Goal: Transaction & Acquisition: Purchase product/service

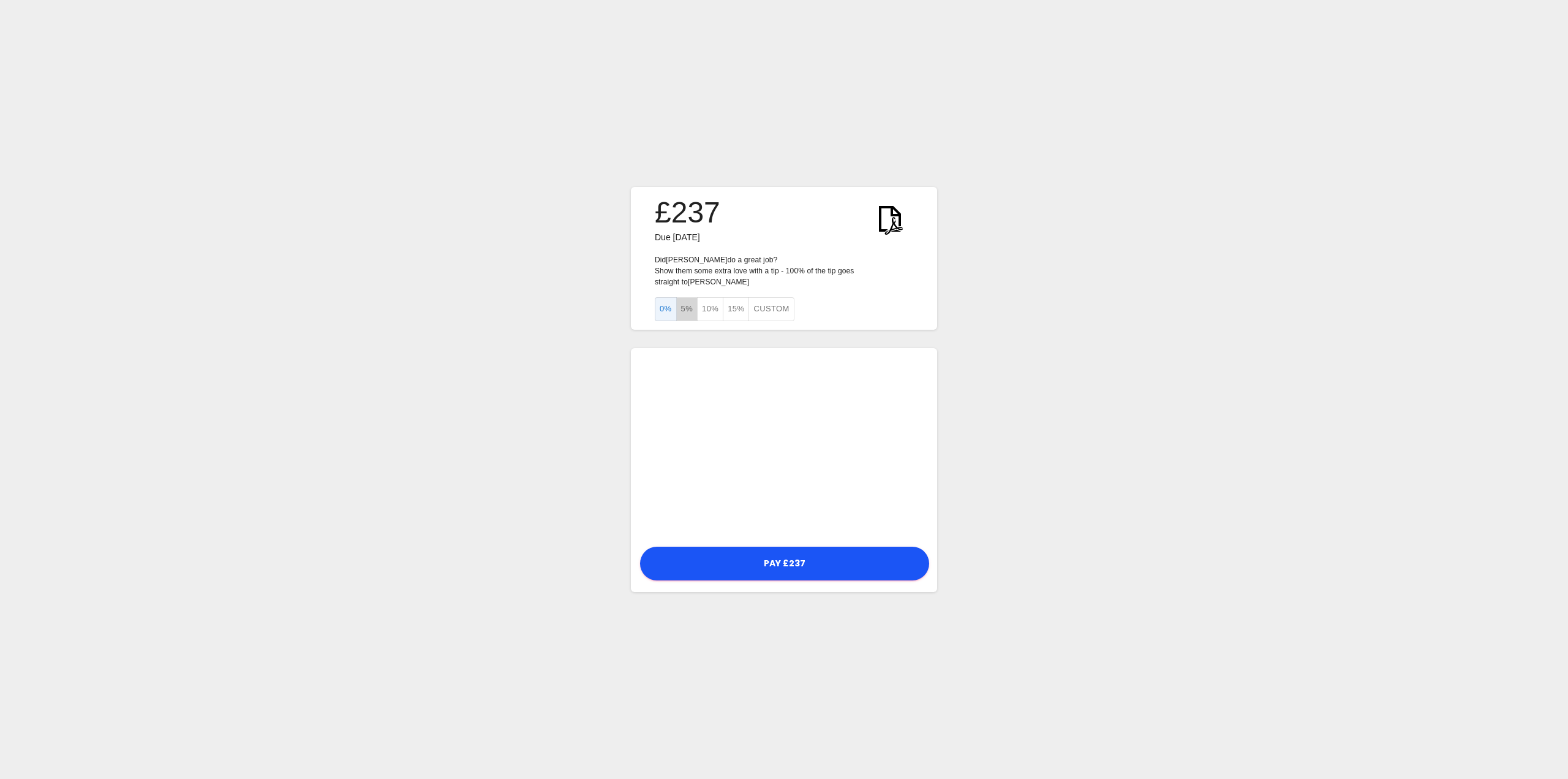
click at [687, 306] on button "5%" at bounding box center [687, 309] width 22 height 24
click at [706, 304] on button "10%" at bounding box center [709, 309] width 26 height 24
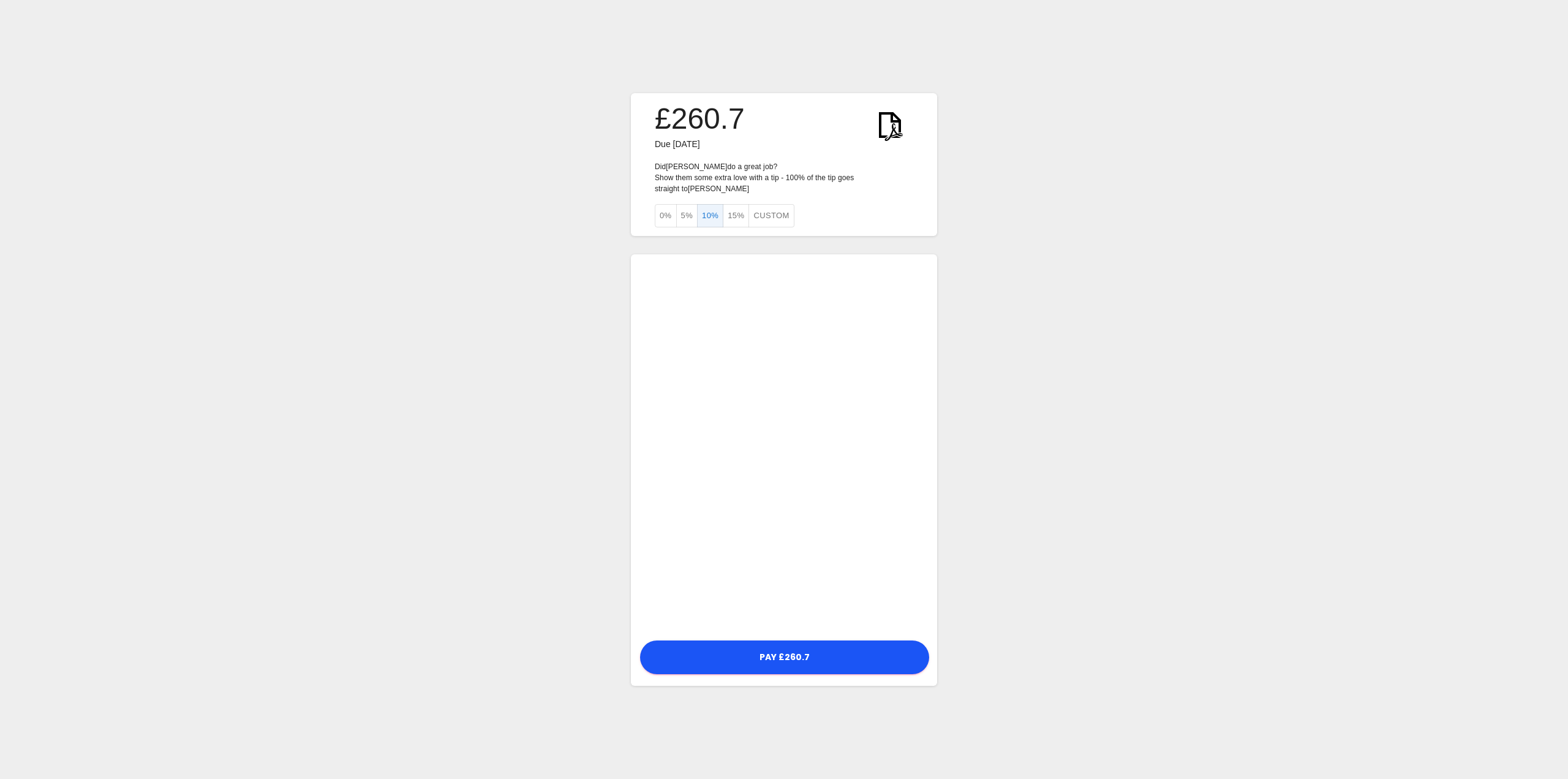
click at [1101, 495] on div "£260.7 Due [DATE] Did [PERSON_NAME] do a great job? Show them some extra love w…" at bounding box center [784, 389] width 1568 height 779
click at [815, 662] on button "Pay £260.7" at bounding box center [784, 657] width 289 height 34
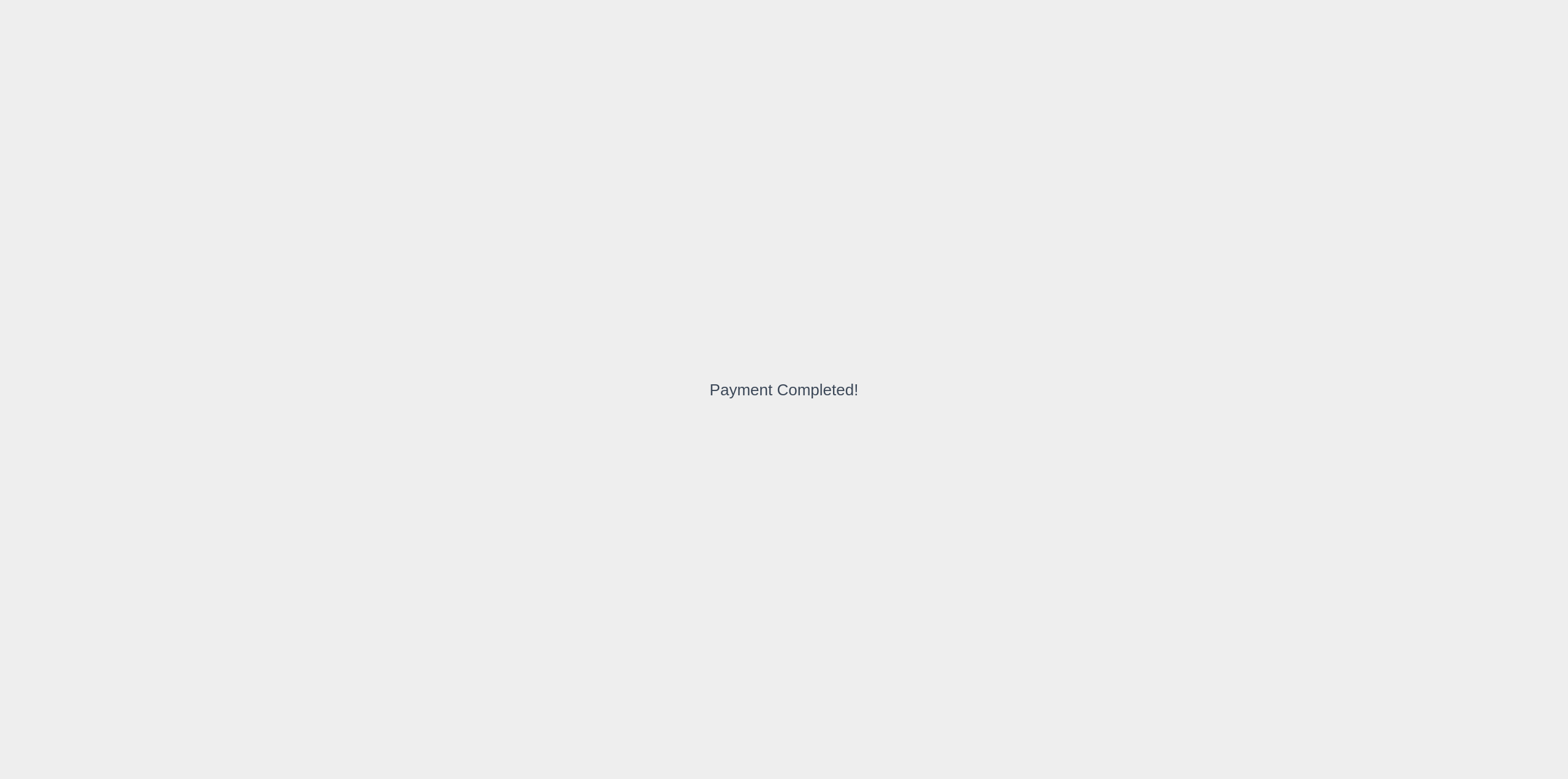
click at [841, 389] on div "Payment Completed!" at bounding box center [784, 389] width 149 height 15
drag, startPoint x: 881, startPoint y: 388, endPoint x: 674, endPoint y: 393, distance: 207.1
click at [674, 393] on div "Payment Completed!" at bounding box center [784, 389] width 1568 height 779
click at [596, 275] on div "Payment Completed!" at bounding box center [784, 389] width 1568 height 779
